Goal: Transaction & Acquisition: Book appointment/travel/reservation

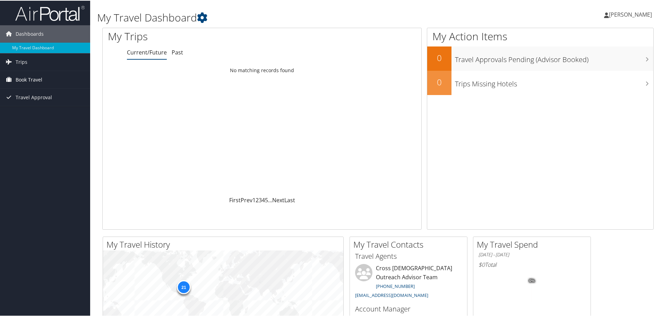
click at [23, 77] on span "Book Travel" at bounding box center [29, 78] width 27 height 17
click at [35, 111] on link "Book/Manage Online Trips" at bounding box center [45, 113] width 90 height 10
